Goal: Navigation & Orientation: Go to known website

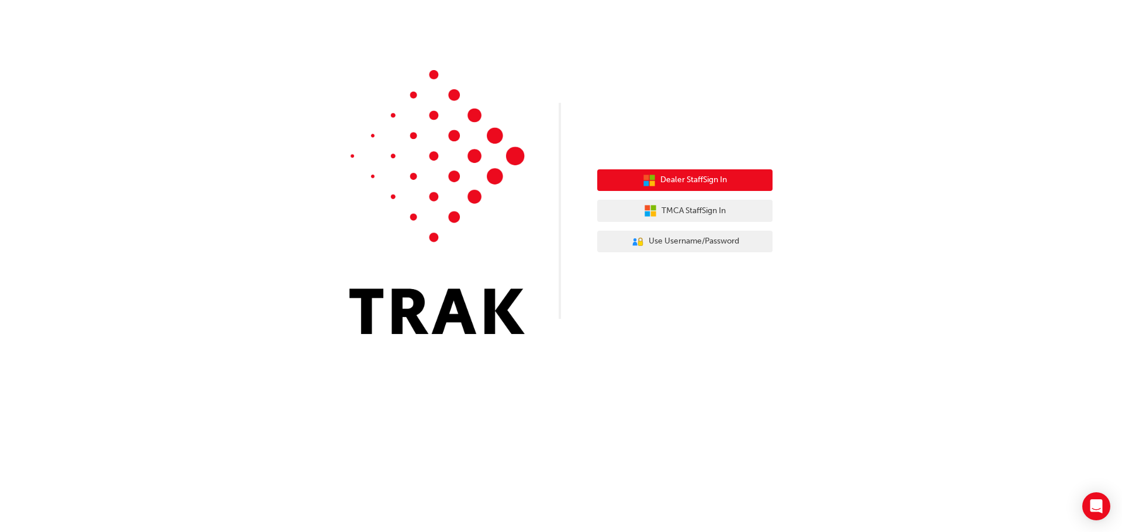
click at [659, 187] on button "Dealer Staff Sign In" at bounding box center [684, 180] width 175 height 22
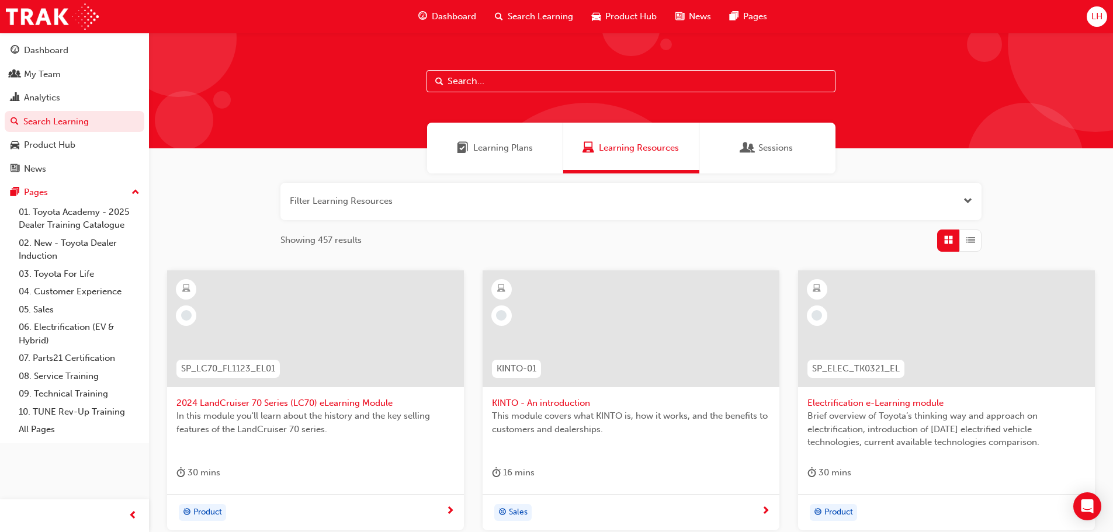
click at [1095, 16] on span "LH" at bounding box center [1097, 16] width 11 height 13
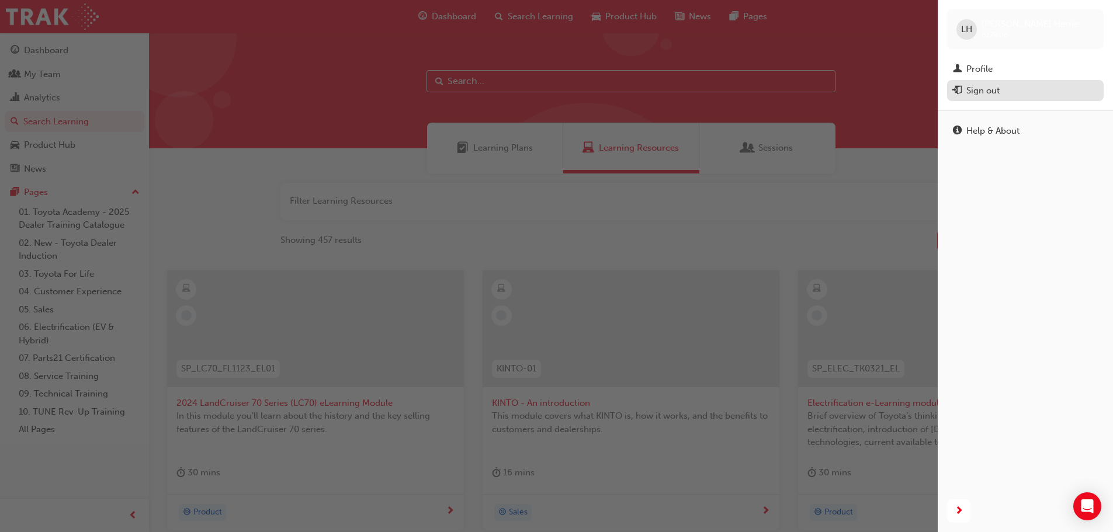
click at [976, 86] on div "Sign out" at bounding box center [983, 90] width 33 height 13
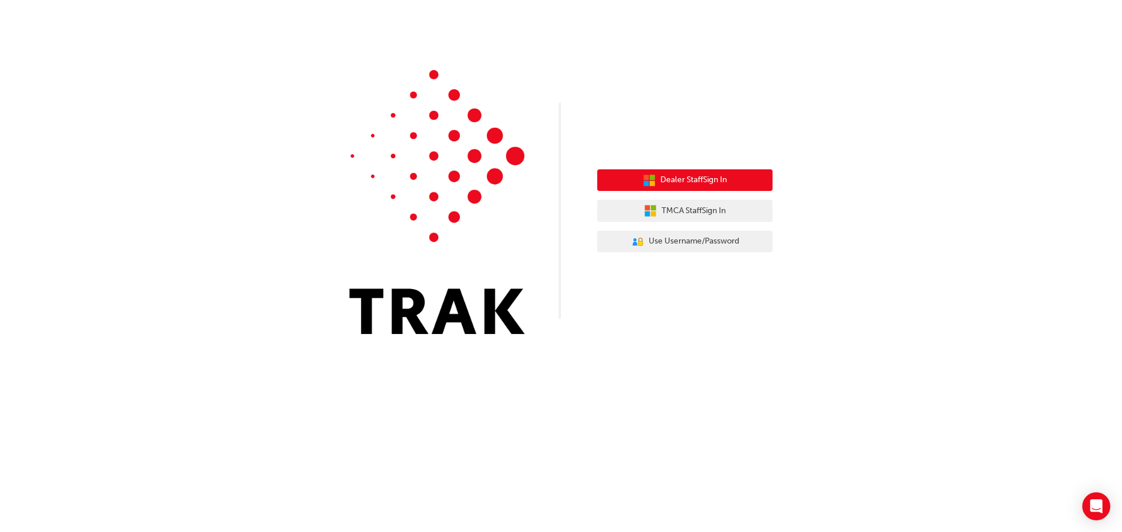
click at [674, 186] on span "Dealer Staff Sign In" at bounding box center [693, 180] width 67 height 13
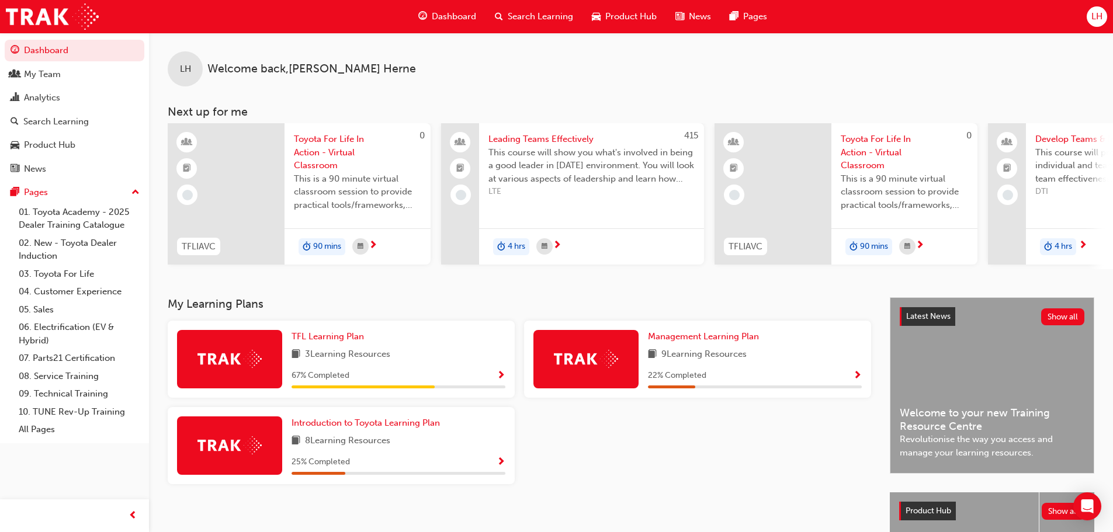
click at [1096, 25] on div "LH" at bounding box center [1097, 16] width 20 height 20
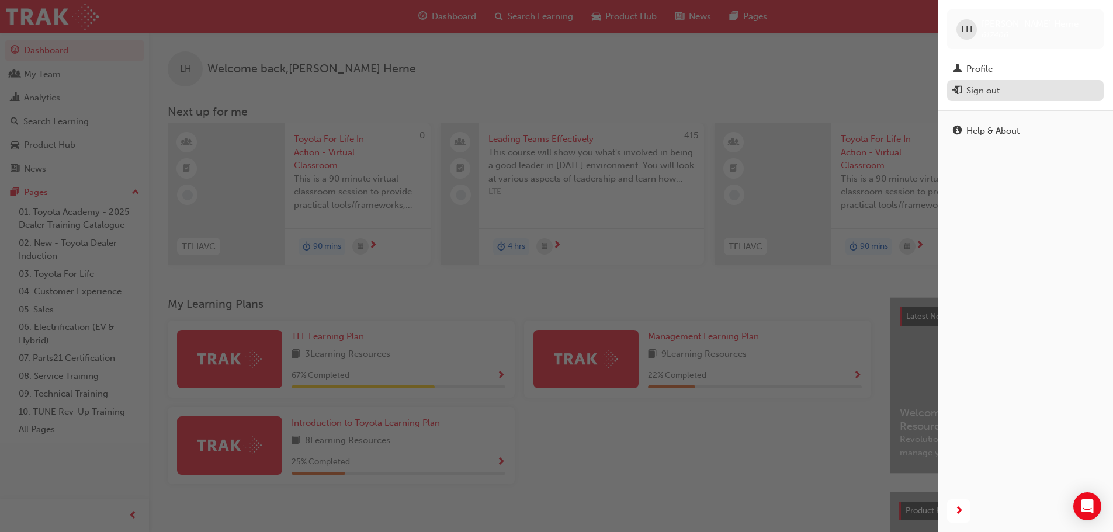
click at [984, 89] on div "Sign out" at bounding box center [983, 90] width 33 height 13
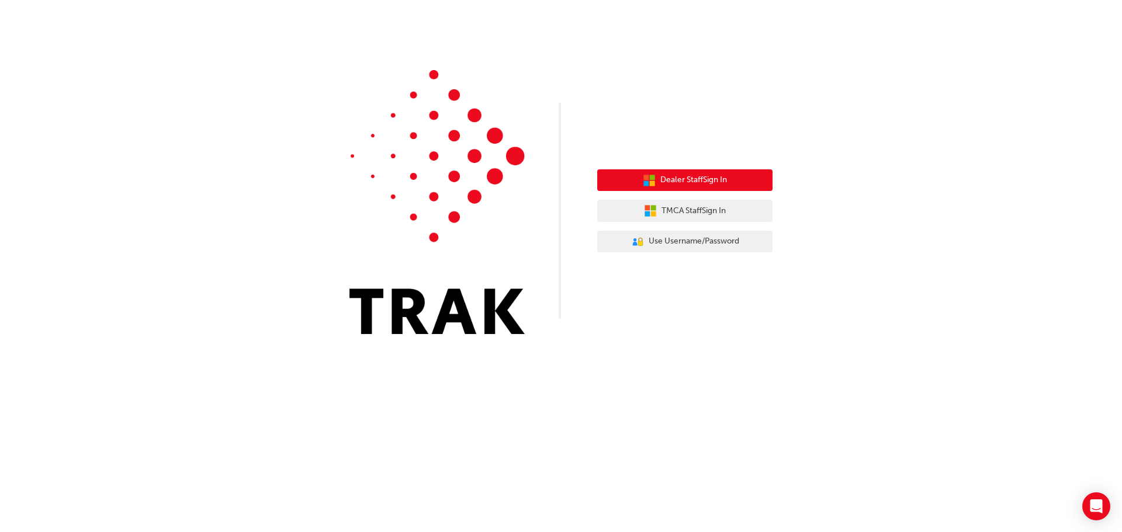
click at [698, 176] on span "Dealer Staff Sign In" at bounding box center [693, 180] width 67 height 13
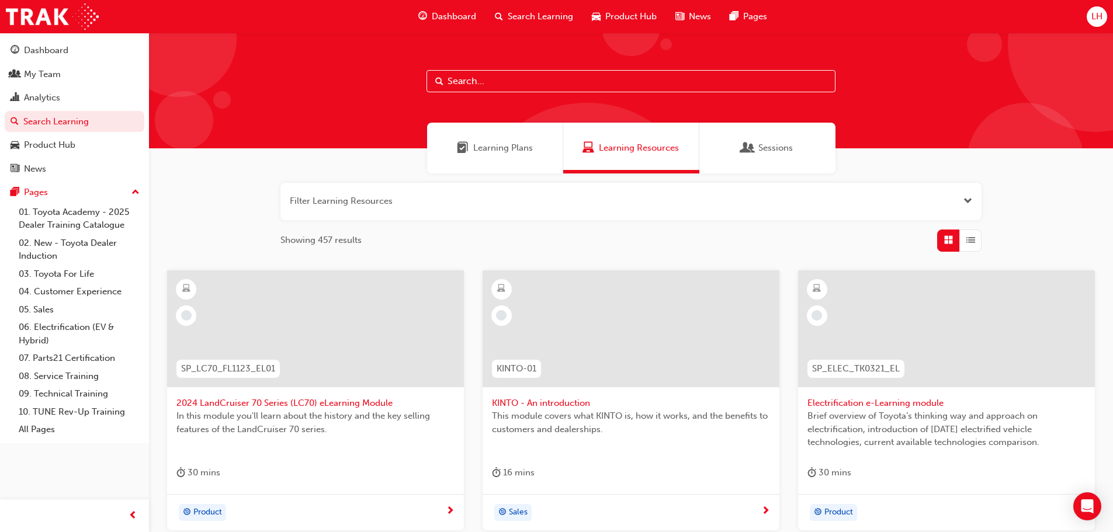
click at [1099, 20] on span "LH" at bounding box center [1097, 16] width 11 height 13
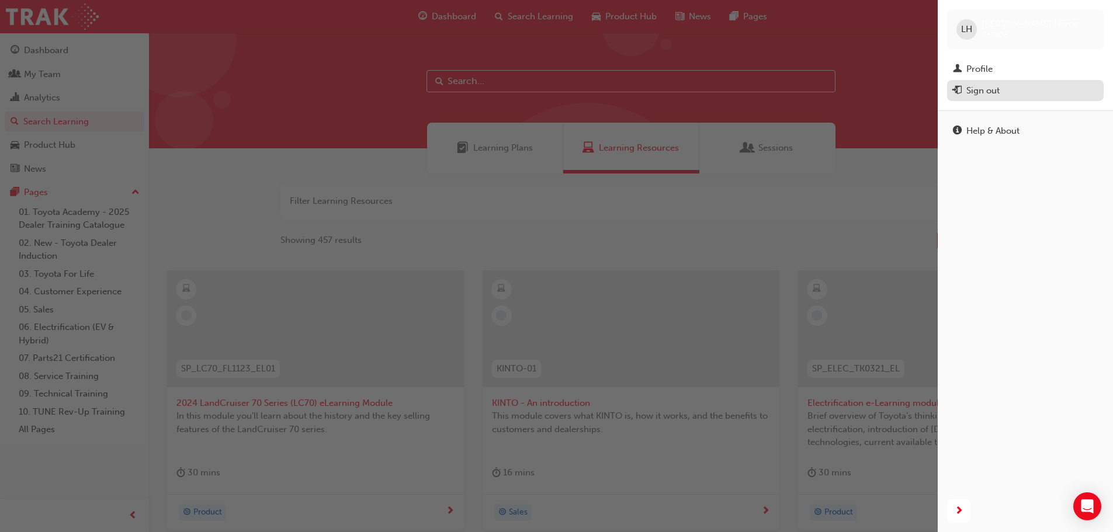
click at [989, 87] on div "Sign out" at bounding box center [983, 90] width 33 height 13
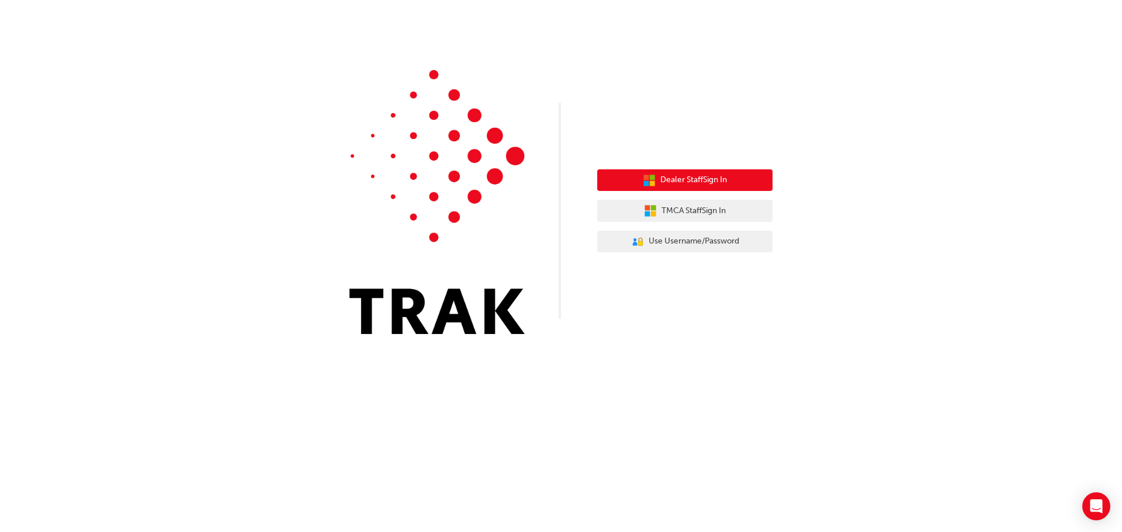
click at [715, 175] on span "Dealer Staff Sign In" at bounding box center [693, 180] width 67 height 13
